Goal: Complete application form

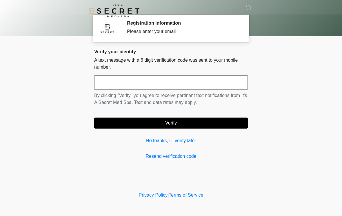
click at [168, 85] on input "text" at bounding box center [171, 82] width 154 height 14
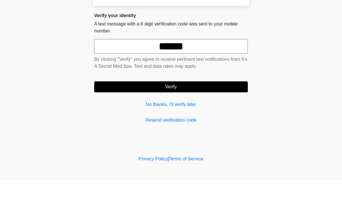
type input "******"
click at [194, 118] on button "Verify" at bounding box center [171, 123] width 154 height 11
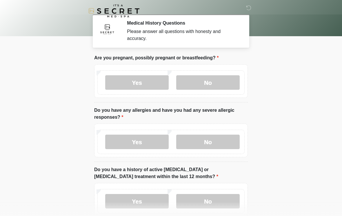
click at [211, 76] on label "No" at bounding box center [207, 82] width 63 height 14
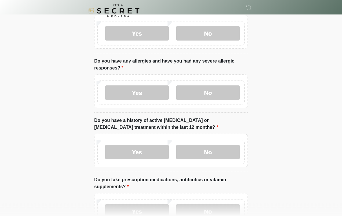
scroll to position [49, 0]
click at [220, 95] on label "No" at bounding box center [207, 92] width 63 height 14
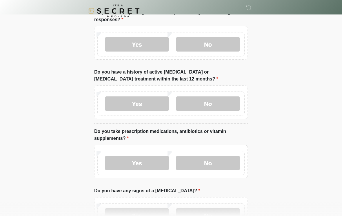
scroll to position [98, 0]
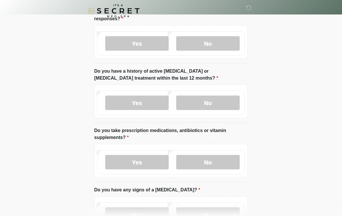
click at [218, 100] on label "No" at bounding box center [207, 103] width 63 height 14
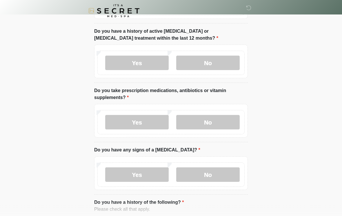
scroll to position [139, 0]
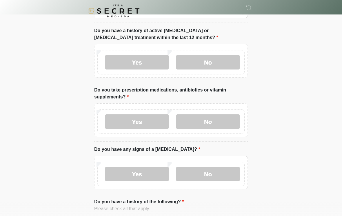
click at [158, 120] on label "Yes" at bounding box center [136, 121] width 63 height 14
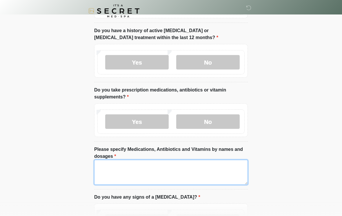
click at [158, 172] on textarea "Please specify Medications, Antibiotics and Vitamins by names and dosages" at bounding box center [171, 172] width 154 height 25
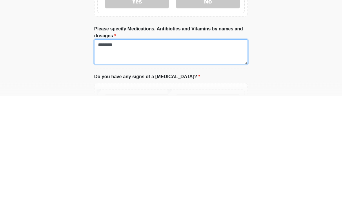
type textarea "********"
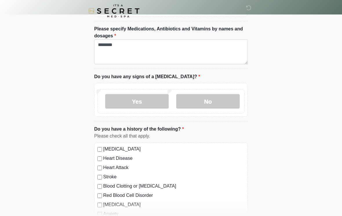
click at [220, 103] on label "No" at bounding box center [207, 101] width 63 height 14
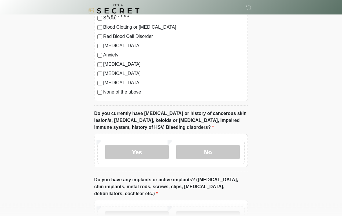
scroll to position [420, 0]
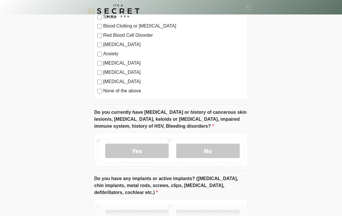
click at [217, 151] on label "No" at bounding box center [207, 151] width 63 height 14
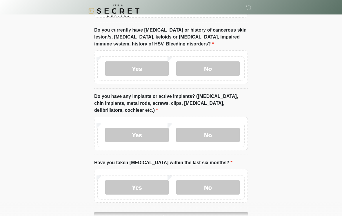
scroll to position [505, 0]
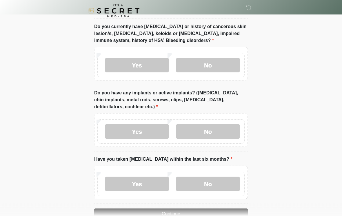
click at [150, 128] on label "Yes" at bounding box center [136, 132] width 63 height 14
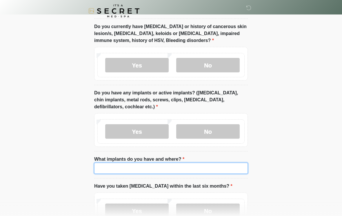
click at [165, 169] on input "What implants do you have and where?" at bounding box center [171, 168] width 154 height 11
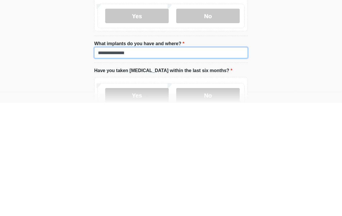
type input "**********"
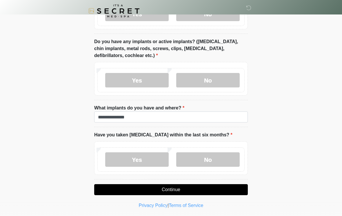
click at [216, 158] on label "No" at bounding box center [207, 159] width 63 height 14
click at [181, 186] on button "Continue" at bounding box center [171, 189] width 154 height 11
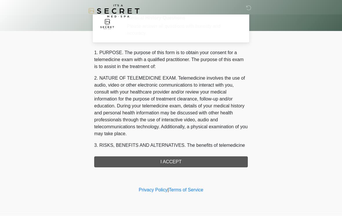
scroll to position [0, 0]
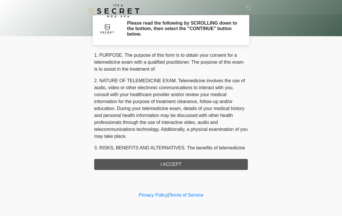
click at [197, 165] on div "1. PURPOSE. The purpose of this form is to obtain your consent for a telemedici…" at bounding box center [171, 111] width 154 height 118
click at [172, 162] on div "1. PURPOSE. The purpose of this form is to obtain your consent for a telemedici…" at bounding box center [171, 111] width 154 height 118
click at [174, 162] on div "1. PURPOSE. The purpose of this form is to obtain your consent for a telemedici…" at bounding box center [171, 111] width 154 height 118
click at [191, 163] on div "1. PURPOSE. The purpose of this form is to obtain your consent for a telemedici…" at bounding box center [171, 111] width 154 height 118
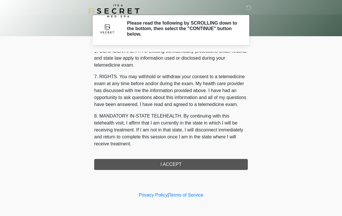
scroll to position [236, 0]
click at [205, 163] on button "I ACCEPT" at bounding box center [171, 164] width 154 height 11
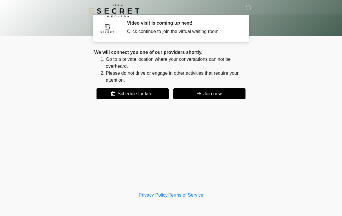
click at [214, 95] on button "Join now" at bounding box center [209, 93] width 72 height 11
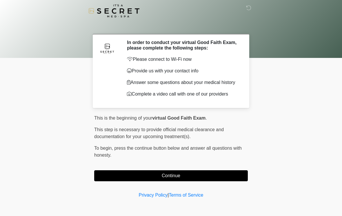
click at [189, 181] on button "Continue" at bounding box center [171, 175] width 154 height 11
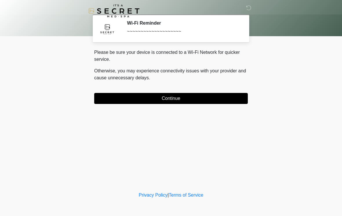
click at [226, 96] on button "Continue" at bounding box center [171, 98] width 154 height 11
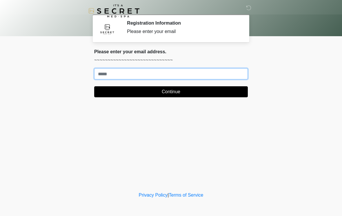
click at [133, 72] on input "Where should we email your treatment plan?" at bounding box center [171, 73] width 154 height 11
type input "**********"
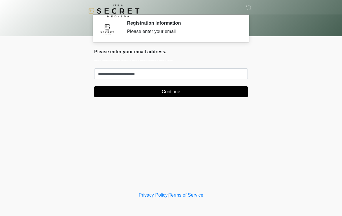
click at [200, 89] on button "Continue" at bounding box center [171, 91] width 154 height 11
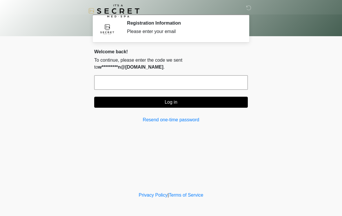
click at [165, 75] on input "text" at bounding box center [171, 82] width 154 height 14
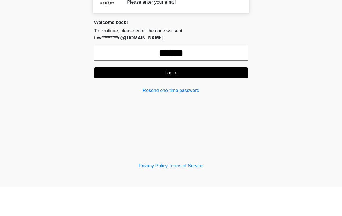
type input "******"
click at [185, 97] on button "Log in" at bounding box center [171, 102] width 154 height 11
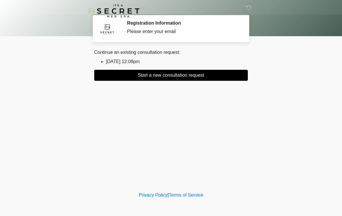
click at [198, 71] on button "Start a new consultation request" at bounding box center [171, 75] width 154 height 11
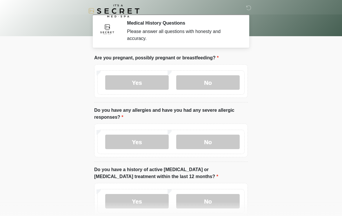
click at [224, 81] on label "No" at bounding box center [207, 82] width 63 height 14
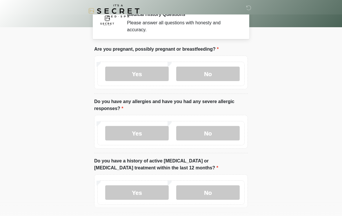
scroll to position [9, 0]
click at [223, 135] on label "No" at bounding box center [207, 133] width 63 height 14
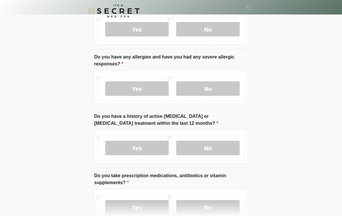
scroll to position [59, 0]
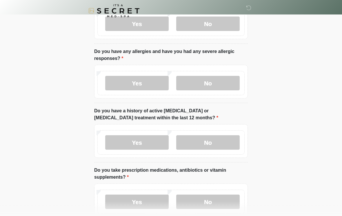
click at [215, 141] on label "No" at bounding box center [207, 143] width 63 height 14
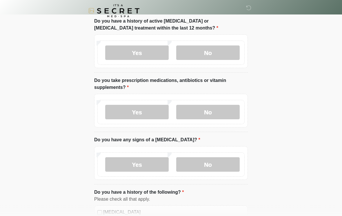
scroll to position [152, 0]
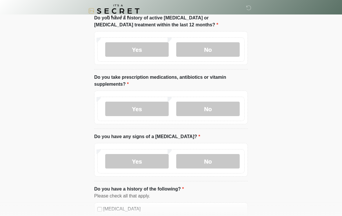
click at [222, 111] on label "No" at bounding box center [207, 109] width 63 height 14
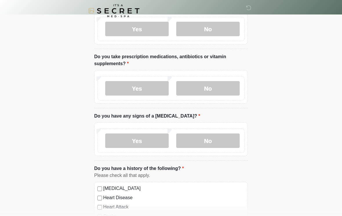
click at [222, 141] on label "No" at bounding box center [207, 141] width 63 height 14
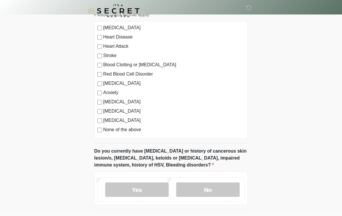
scroll to position [333, 0]
click at [135, 127] on label "None of the above" at bounding box center [173, 129] width 141 height 7
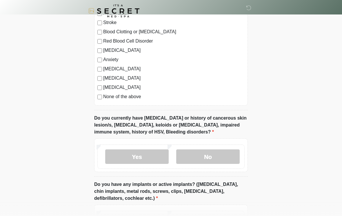
click at [225, 157] on label "No" at bounding box center [207, 156] width 63 height 14
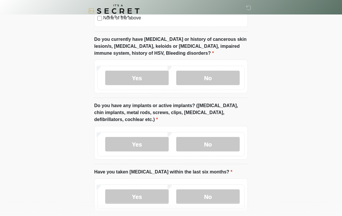
scroll to position [451, 0]
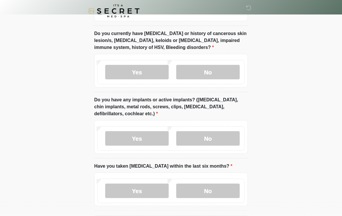
click at [218, 138] on label "No" at bounding box center [207, 138] width 63 height 14
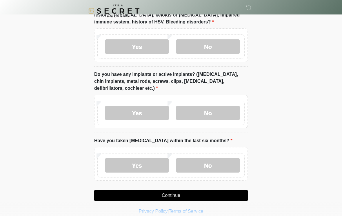
scroll to position [482, 0]
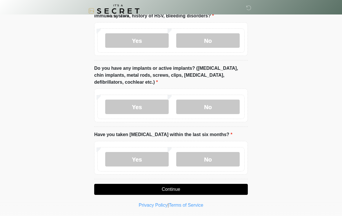
click at [221, 157] on label "No" at bounding box center [207, 159] width 63 height 14
click at [199, 188] on button "Continue" at bounding box center [171, 189] width 154 height 11
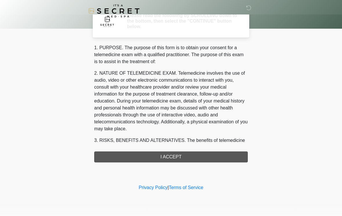
scroll to position [0, 0]
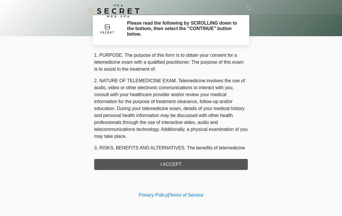
click at [200, 163] on div "1. PURPOSE. The purpose of this form is to obtain your consent for a telemedici…" at bounding box center [171, 111] width 154 height 118
click at [179, 163] on div "1. PURPOSE. The purpose of this form is to obtain your consent for a telemedici…" at bounding box center [171, 111] width 154 height 118
click at [183, 164] on div "1. PURPOSE. The purpose of this form is to obtain your consent for a telemedici…" at bounding box center [171, 111] width 154 height 118
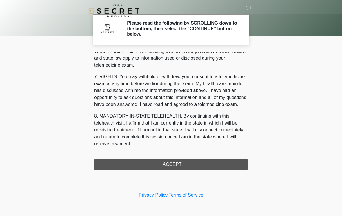
scroll to position [236, 0]
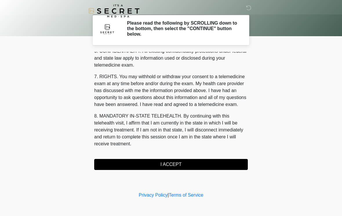
click at [178, 165] on button "I ACCEPT" at bounding box center [171, 164] width 154 height 11
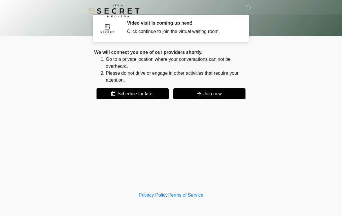
click at [214, 93] on button "Join now" at bounding box center [209, 93] width 72 height 11
